Goal: Task Accomplishment & Management: Complete application form

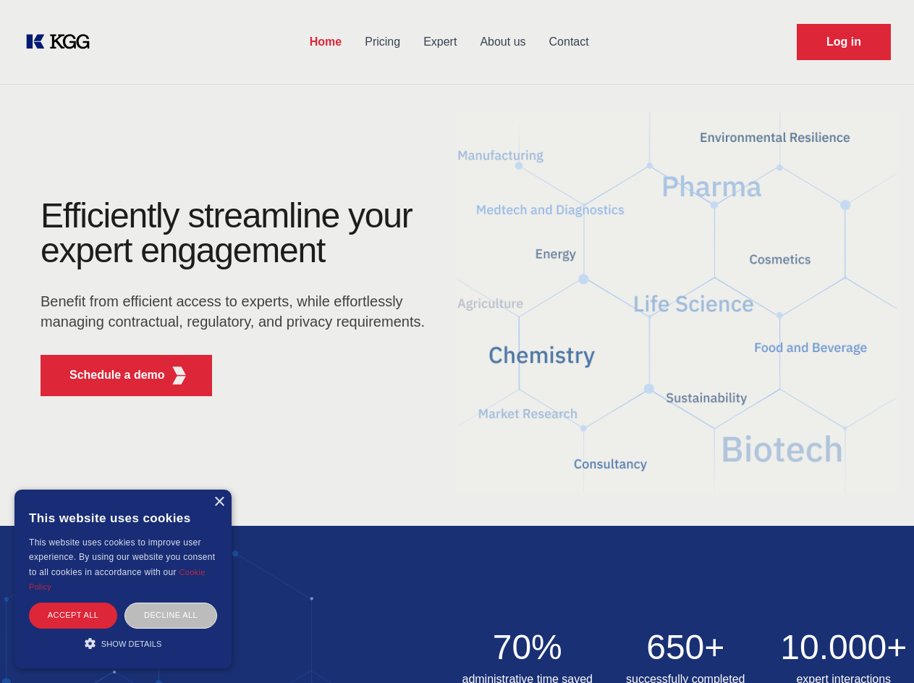
click at [457, 341] on div "Efficiently streamline your expert engagement Benefit from efficient access to …" at bounding box center [237, 302] width 440 height 209
click at [109, 375] on p "Schedule a demo" at bounding box center [118, 374] width 96 height 17
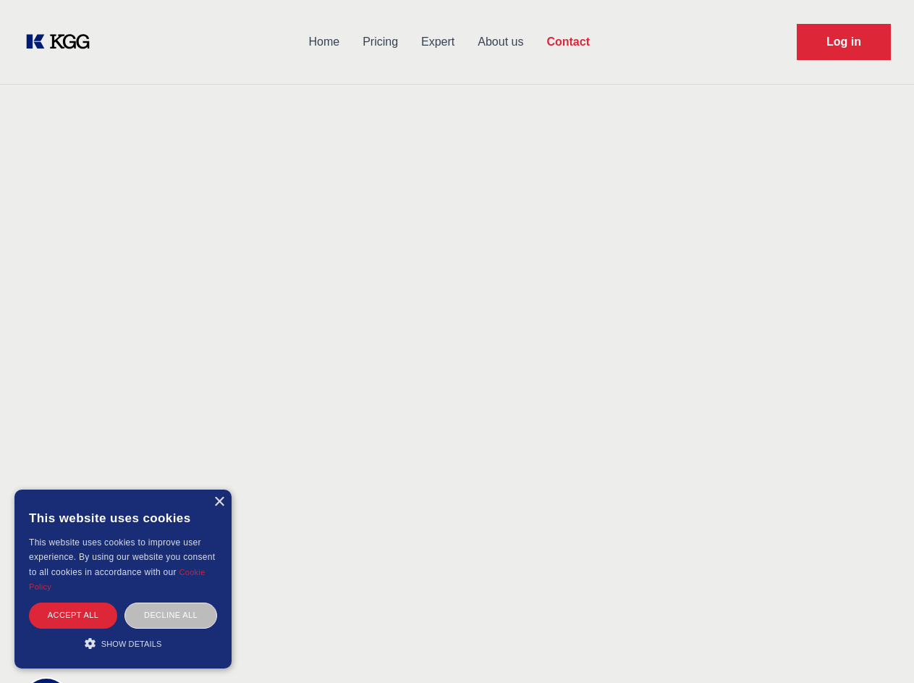
click at [219, 502] on div "× This website uses cookies This website uses cookies to improve user experienc…" at bounding box center [122, 578] width 217 height 179
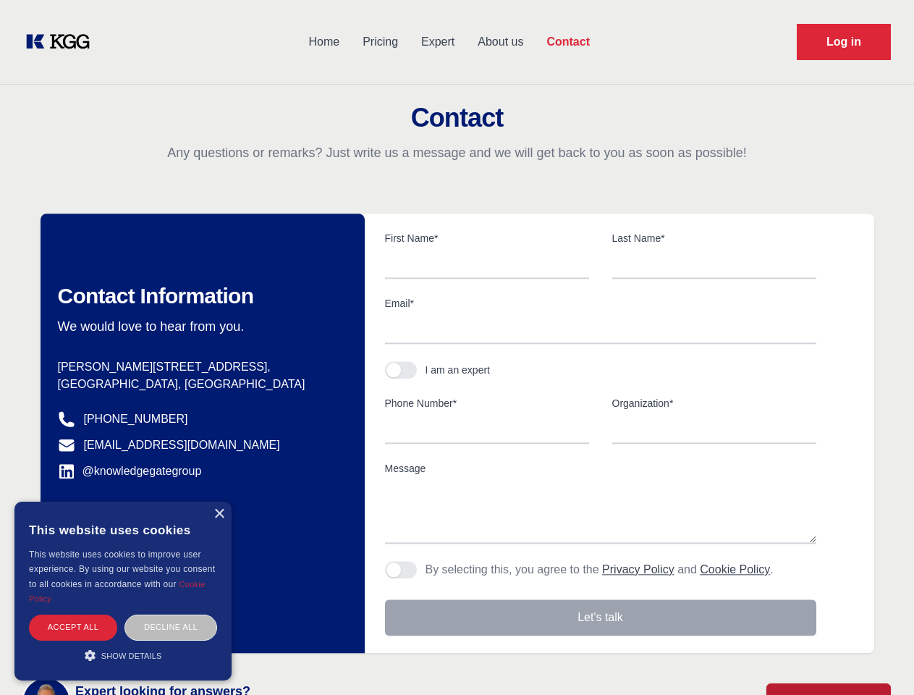
click at [73, 615] on div "Accept all" at bounding box center [73, 627] width 88 height 25
click at [171, 615] on div "Decline all" at bounding box center [171, 627] width 93 height 25
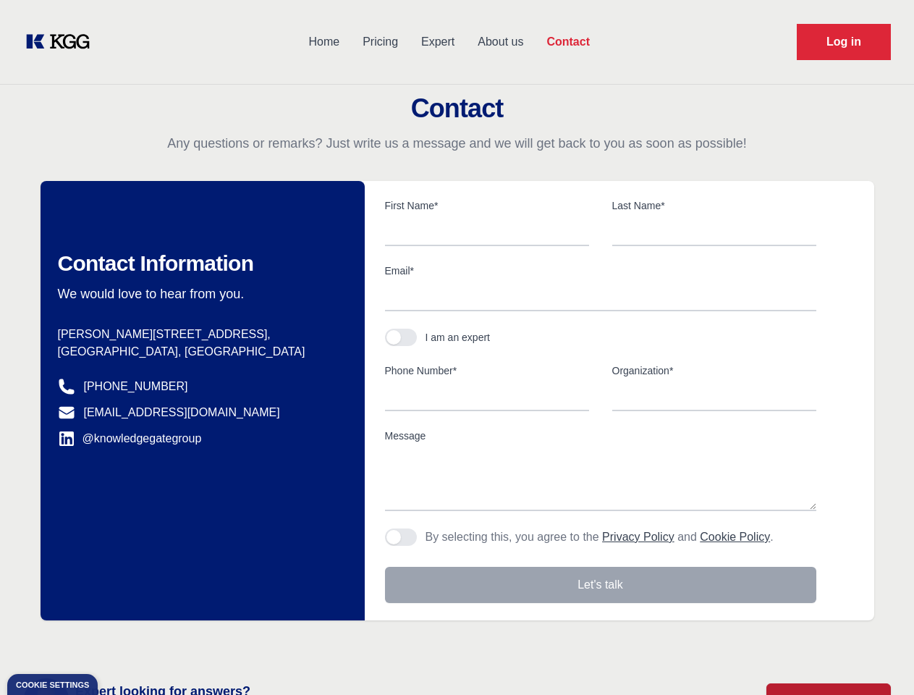
click at [123, 643] on main "Contact Any questions or remarks? Just write us a message and we will get back …" at bounding box center [457, 377] width 914 height 754
